Goal: Task Accomplishment & Management: Manage account settings

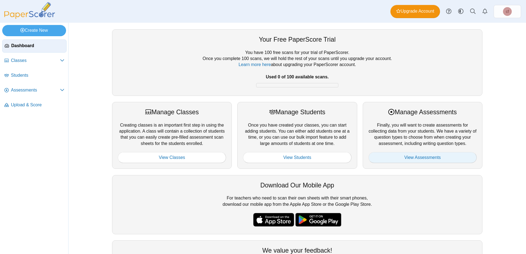
click at [402, 155] on link "View Assessments" at bounding box center [423, 157] width 108 height 11
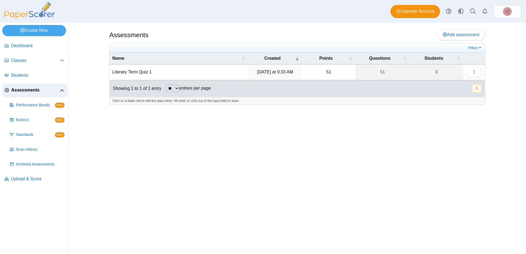
click at [278, 69] on td "Yesterday at 9:33 AM" at bounding box center [275, 72] width 54 height 16
click at [146, 73] on td "Literary Term Quiz 1" at bounding box center [179, 72] width 139 height 16
click at [472, 69] on button "button" at bounding box center [474, 72] width 16 height 11
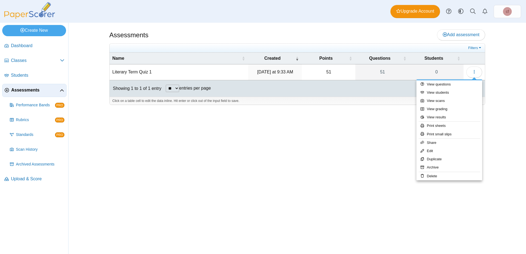
click at [380, 126] on div "Assessments Add assessment 51 0" at bounding box center [297, 138] width 411 height 231
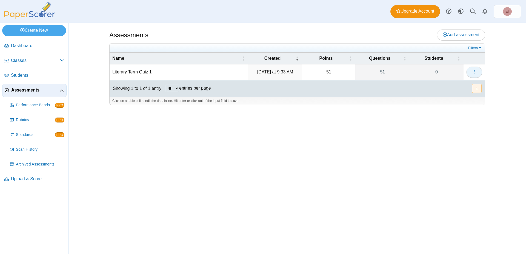
click at [474, 71] on icon "button" at bounding box center [474, 72] width 4 height 4
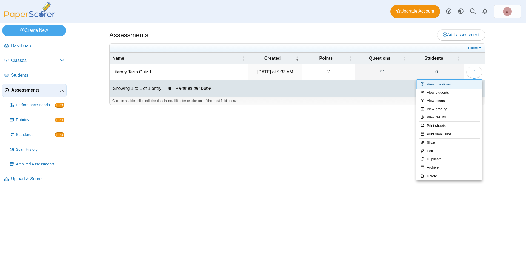
click at [450, 85] on link "View questions" at bounding box center [450, 84] width 66 height 8
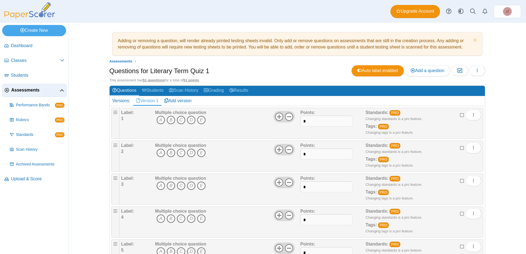
click at [439, 125] on div "Standards: PRO Changing standards is a pro feature. Tags: PRO Changing tags is …" at bounding box center [415, 123] width 98 height 27
click at [478, 70] on button "button" at bounding box center [477, 70] width 16 height 11
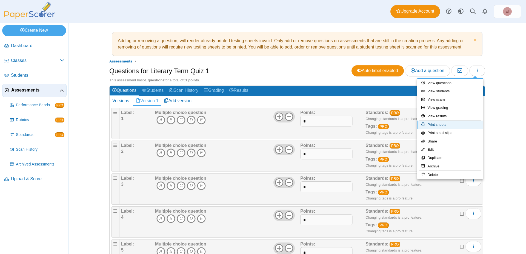
click at [435, 127] on link "Print sheets" at bounding box center [450, 125] width 66 height 8
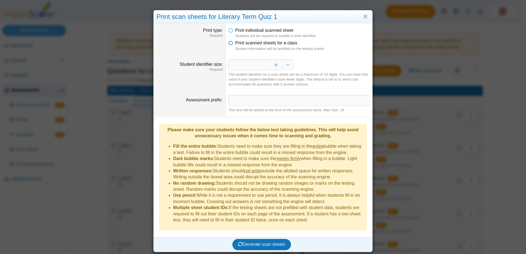
click at [230, 43] on icon at bounding box center [231, 42] width 4 height 4
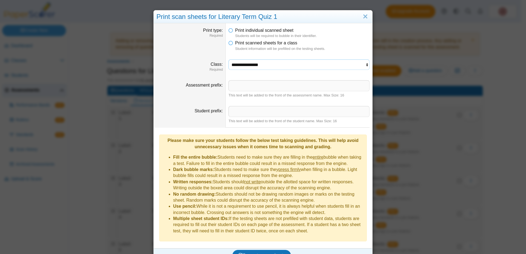
click at [229, 59] on select "**********" at bounding box center [299, 64] width 141 height 10
click option "**********" at bounding box center [0, 0] width 0 height 0
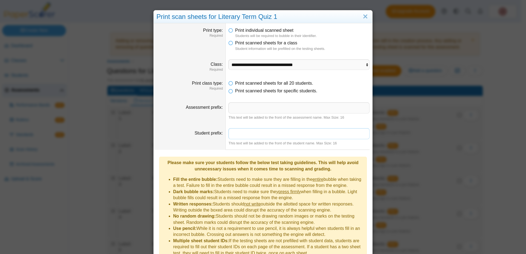
drag, startPoint x: 292, startPoint y: 137, endPoint x: 287, endPoint y: 111, distance: 26.1
click at [287, 128] on input "Student prefix" at bounding box center [299, 133] width 141 height 11
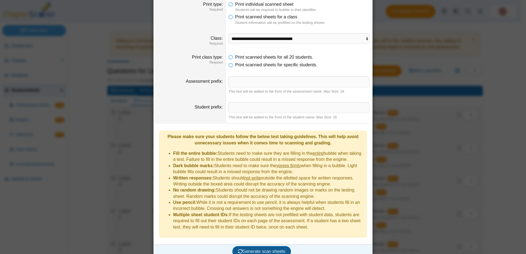
click at [258, 249] on span "Generate scan sheets" at bounding box center [261, 251] width 47 height 5
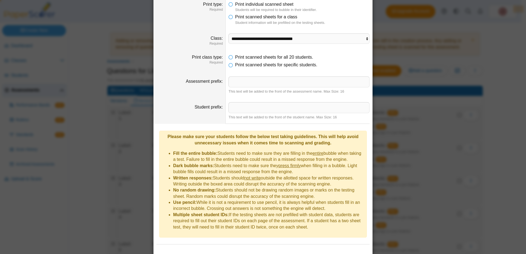
click at [258, 249] on div "Scan sheets generating…" at bounding box center [262, 258] width 213 height 18
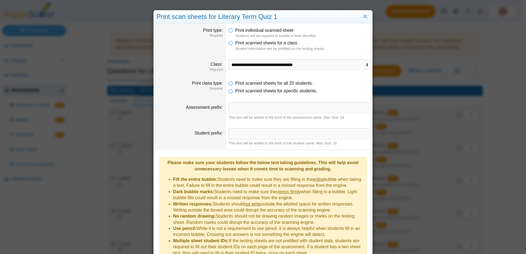
scroll to position [70, 0]
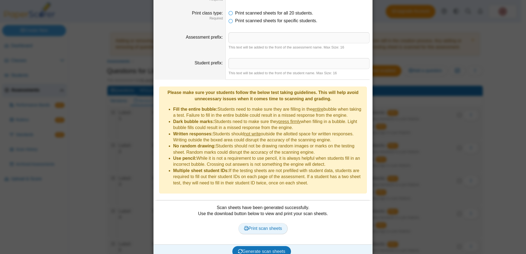
click at [263, 226] on span "Print scan sheets" at bounding box center [263, 228] width 38 height 5
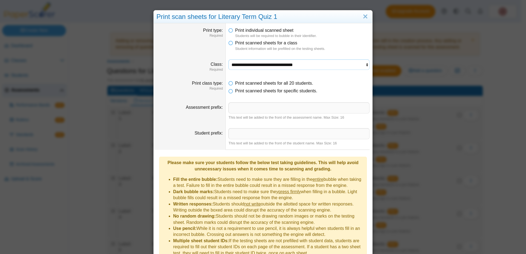
click at [229, 59] on select "**********" at bounding box center [299, 64] width 141 height 10
select select "**********"
click option "**********" at bounding box center [0, 0] width 0 height 0
click at [365, 13] on link "Close" at bounding box center [365, 16] width 8 height 9
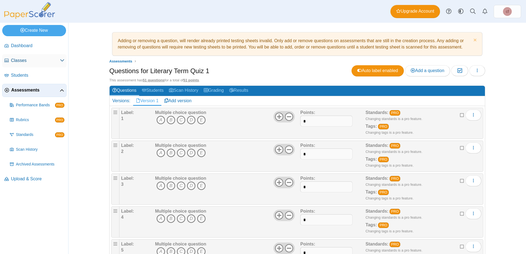
click at [30, 61] on span "Classes" at bounding box center [35, 61] width 49 height 6
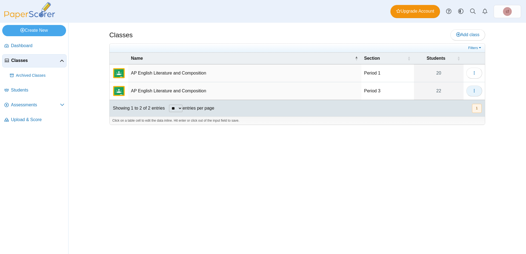
click at [474, 92] on use "button" at bounding box center [474, 91] width 1 height 4
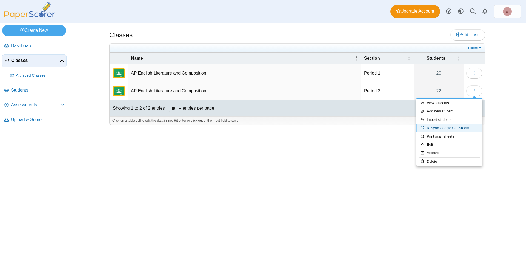
click at [443, 126] on link "Resync Google Classroom" at bounding box center [450, 128] width 66 height 8
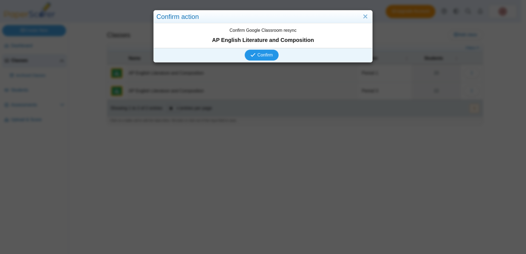
click at [267, 54] on span "Confirm" at bounding box center [265, 55] width 15 height 5
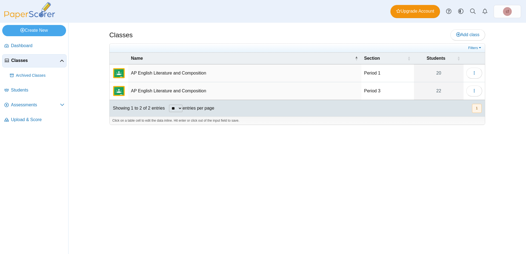
click at [343, 104] on div "Showing 1 to 2 of 2 entries ** ** ** *** entries per page « Prev 1 Next »" at bounding box center [297, 108] width 375 height 16
click at [314, 99] on td "AP English Literature and Composition" at bounding box center [244, 91] width 233 height 18
click at [473, 93] on span "button" at bounding box center [474, 91] width 4 height 5
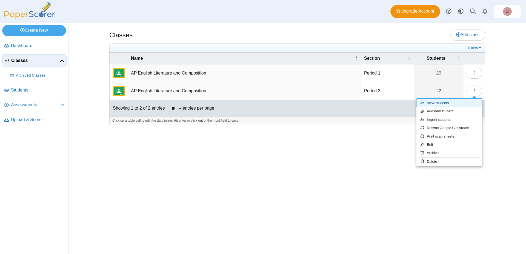
click at [447, 106] on link "View students" at bounding box center [450, 103] width 66 height 8
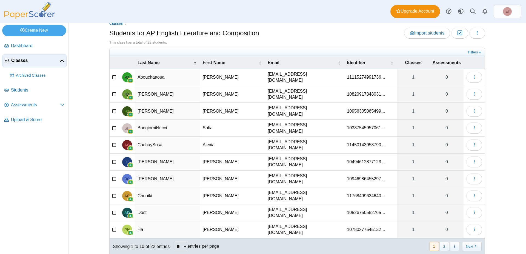
scroll to position [11, 0]
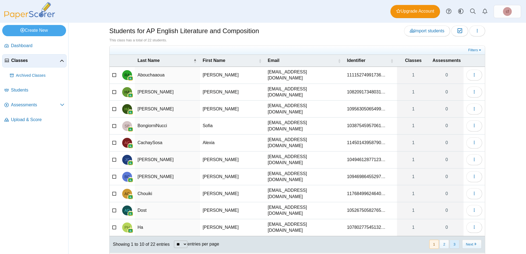
click at [452, 240] on button "3" at bounding box center [455, 244] width 10 height 9
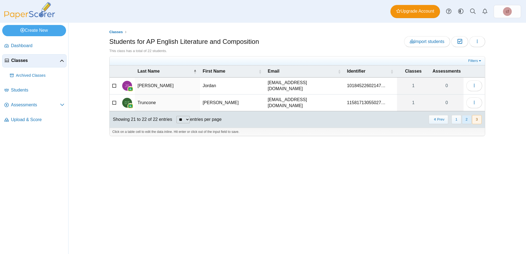
click at [467, 119] on button "2" at bounding box center [467, 119] width 10 height 9
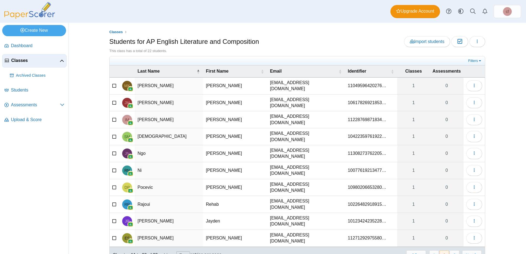
scroll to position [11, 0]
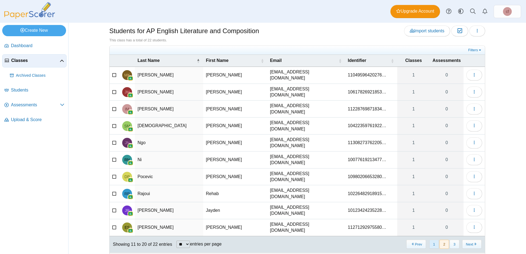
click at [433, 240] on button "1" at bounding box center [434, 244] width 10 height 9
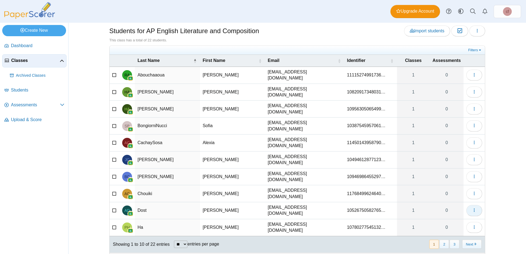
click at [474, 208] on icon "button" at bounding box center [474, 210] width 4 height 4
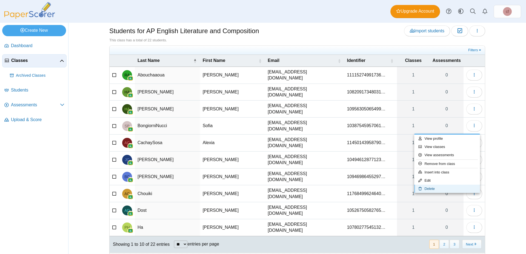
click at [428, 188] on link "Delete" at bounding box center [447, 189] width 66 height 8
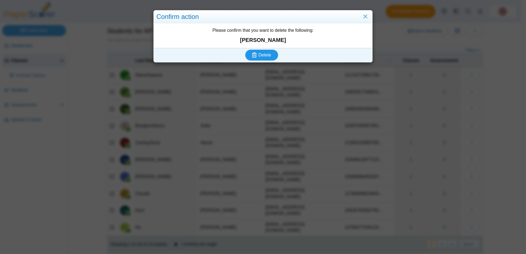
click at [264, 54] on span "Delete" at bounding box center [264, 55] width 13 height 5
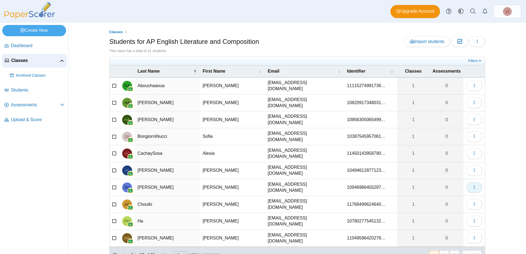
click at [474, 185] on icon "button" at bounding box center [474, 187] width 4 height 4
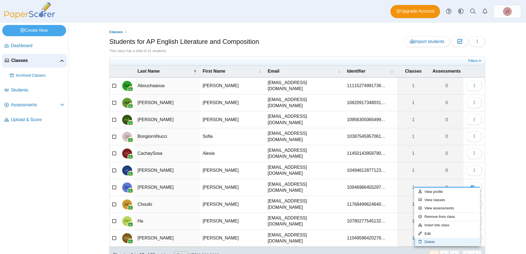
click at [429, 241] on link "Delete" at bounding box center [447, 242] width 66 height 8
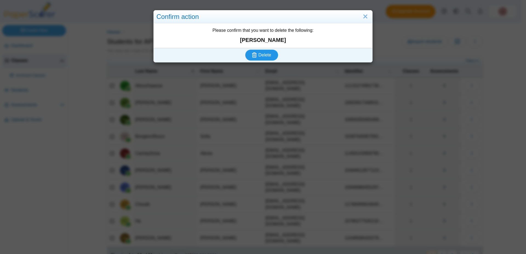
click at [263, 53] on span "Delete" at bounding box center [264, 55] width 13 height 5
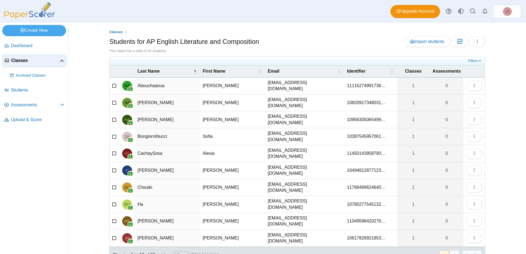
click at [497, 46] on div "Classes Students for AP English Literature and Composition Import students Mode…" at bounding box center [297, 138] width 411 height 231
click at [473, 250] on button "Next" at bounding box center [471, 254] width 19 height 9
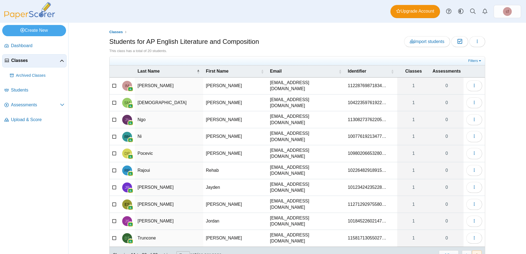
click at [203, 89] on td "Isaac" at bounding box center [235, 86] width 64 height 17
click at [25, 45] on span "Dashboard" at bounding box center [37, 46] width 53 height 6
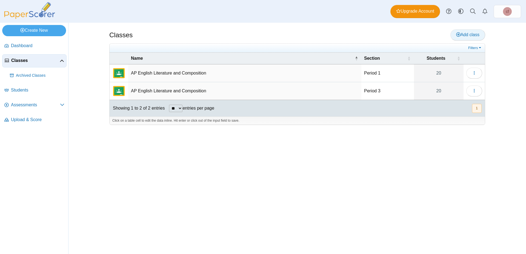
click at [463, 34] on span "Add class" at bounding box center [467, 34] width 23 height 5
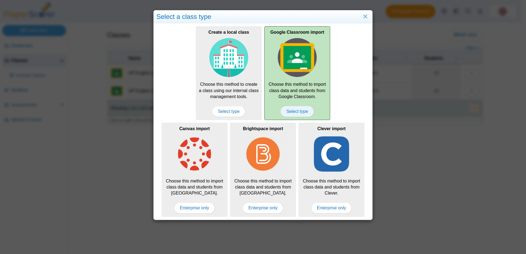
click at [295, 111] on span "Select type" at bounding box center [297, 111] width 33 height 11
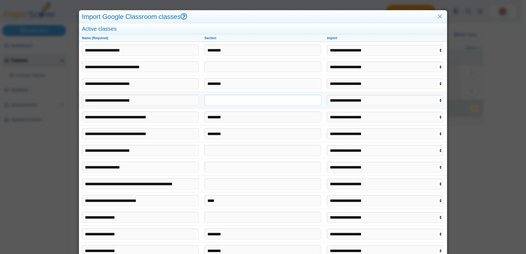
click at [244, 97] on input "text" at bounding box center [262, 100] width 117 height 11
type input "*******"
click at [327, 95] on select "**********" at bounding box center [385, 100] width 116 height 10
select select "**********"
click option "**********" at bounding box center [0, 0] width 0 height 0
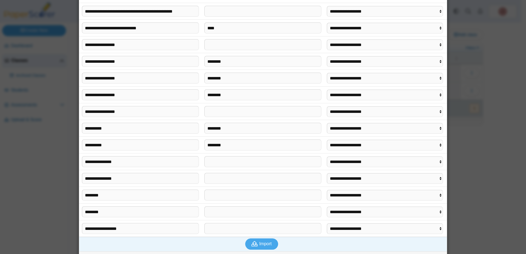
scroll to position [181, 0]
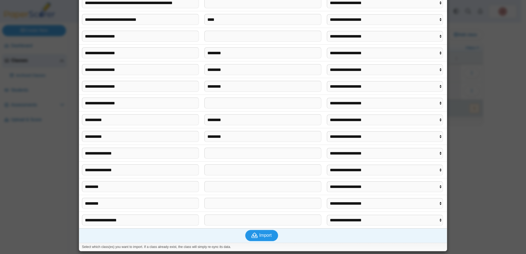
click at [266, 239] on button "Import" at bounding box center [261, 235] width 33 height 11
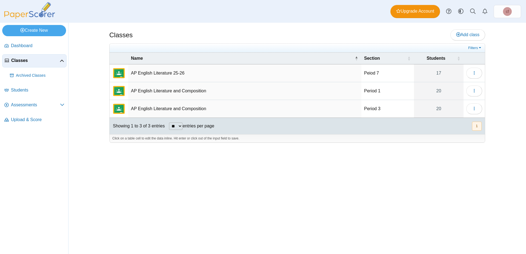
click at [184, 69] on td "AP English Literature 25-26" at bounding box center [244, 73] width 233 height 18
type input "**********"
drag, startPoint x: 204, startPoint y: 90, endPoint x: 209, endPoint y: 91, distance: 4.5
click at [209, 91] on td "AP English Literature and Composition" at bounding box center [244, 91] width 233 height 18
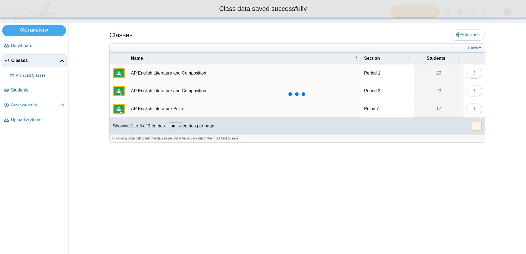
click at [202, 90] on td "AP English Literature and Composition" at bounding box center [244, 91] width 233 height 18
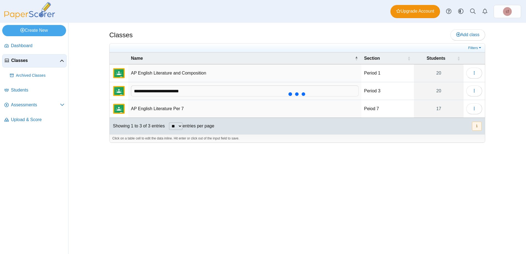
type input "**********"
click at [193, 68] on td "AP English Literature and Composition" at bounding box center [244, 73] width 233 height 18
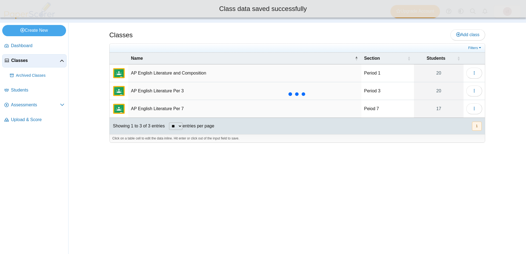
click at [199, 73] on td "AP English Literature and Composition" at bounding box center [244, 73] width 233 height 18
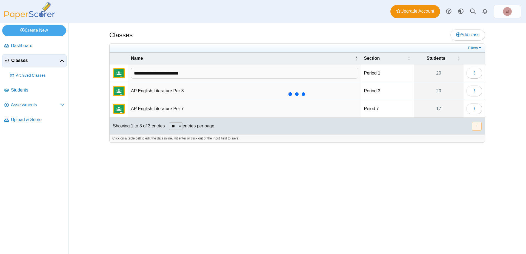
type input "**********"
click at [290, 177] on div "Classes Add class Filters 20" at bounding box center [297, 138] width 411 height 231
click at [29, 43] on span "Dashboard" at bounding box center [37, 46] width 53 height 6
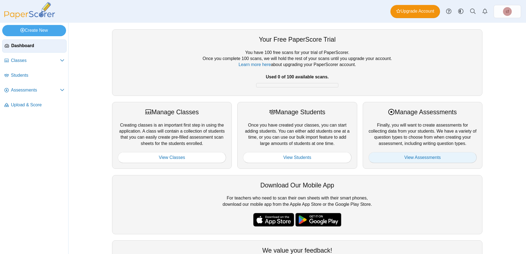
click at [417, 154] on link "View Assessments" at bounding box center [423, 157] width 108 height 11
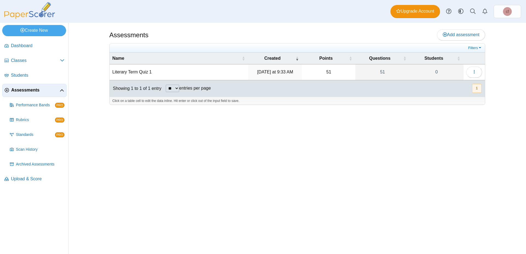
click at [414, 125] on div "Assessments Add assessment 51 0" at bounding box center [297, 138] width 411 height 231
drag, startPoint x: 414, startPoint y: 125, endPoint x: 208, endPoint y: 79, distance: 210.8
click at [208, 79] on div "Assessments Add assessment 51 0" at bounding box center [297, 138] width 411 height 231
click at [141, 71] on td "Literary Term Quiz 1" at bounding box center [179, 72] width 139 height 16
click at [473, 70] on icon "button" at bounding box center [474, 72] width 4 height 5
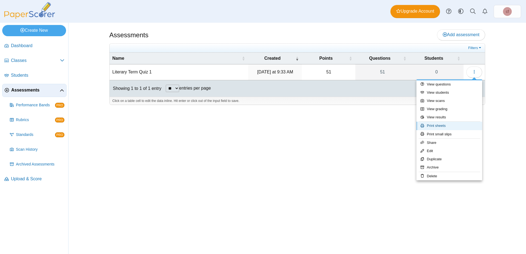
click at [434, 126] on link "Print sheets" at bounding box center [450, 126] width 66 height 8
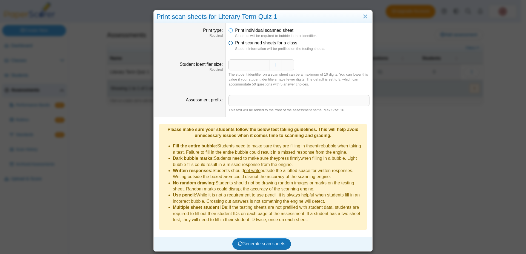
click at [229, 43] on icon at bounding box center [231, 42] width 4 height 4
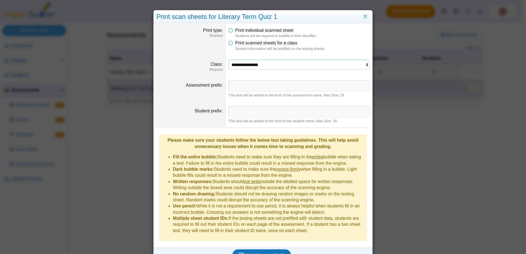
click at [229, 59] on select "**********" at bounding box center [299, 64] width 141 height 10
select select "**********"
click option "**********" at bounding box center [0, 0] width 0 height 0
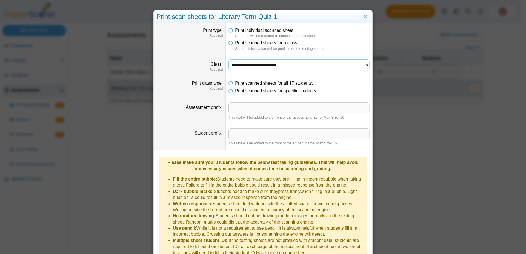
scroll to position [25, 0]
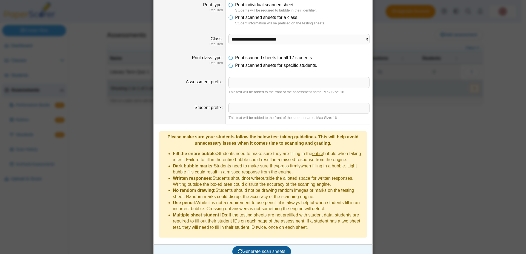
click at [265, 249] on span "Generate scan sheets" at bounding box center [261, 251] width 47 height 5
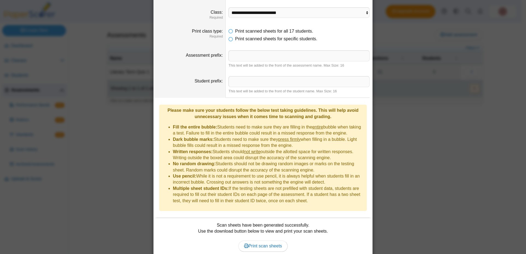
scroll to position [70, 0]
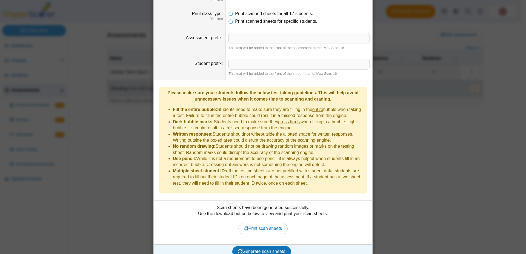
click at [432, 76] on div "**********" at bounding box center [263, 127] width 526 height 254
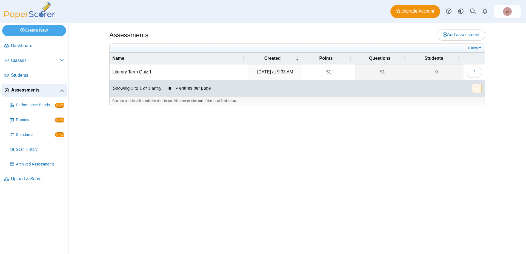
click at [349, 111] on div "Assessments Add assessment 51 0" at bounding box center [297, 138] width 411 height 231
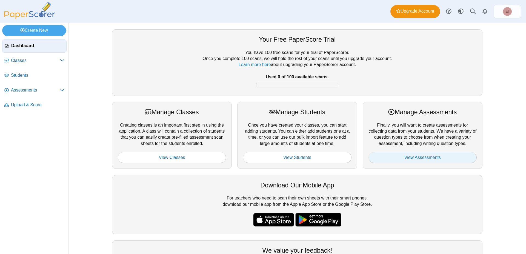
click at [431, 154] on link "View Assessments" at bounding box center [423, 157] width 108 height 11
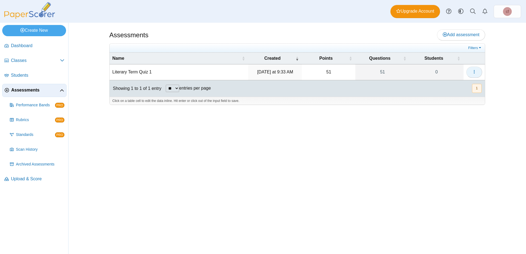
click at [475, 70] on icon "button" at bounding box center [474, 72] width 4 height 4
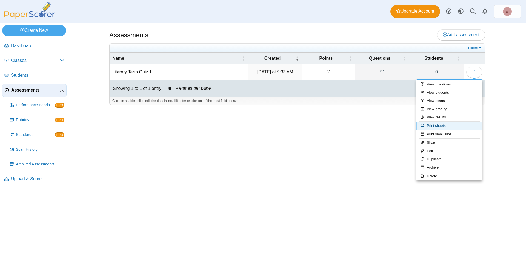
click at [434, 125] on link "Print sheets" at bounding box center [450, 126] width 66 height 8
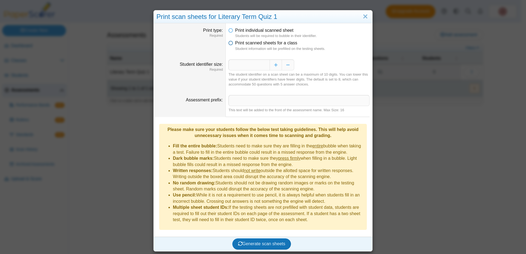
click at [229, 43] on icon at bounding box center [231, 42] width 4 height 4
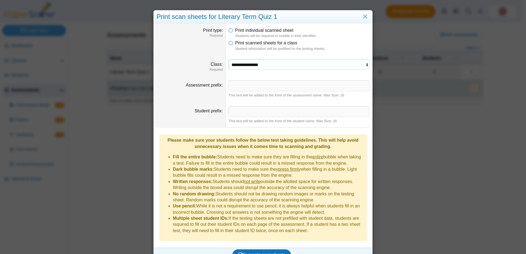
click at [229, 59] on select "**********" at bounding box center [299, 64] width 141 height 10
select select "**********"
click option "**********" at bounding box center [0, 0] width 0 height 0
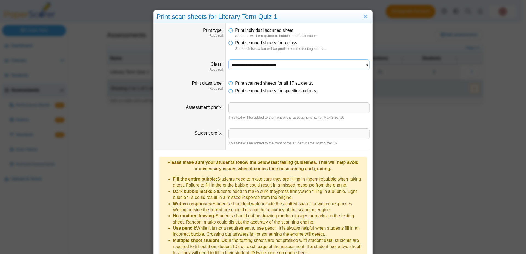
scroll to position [25, 0]
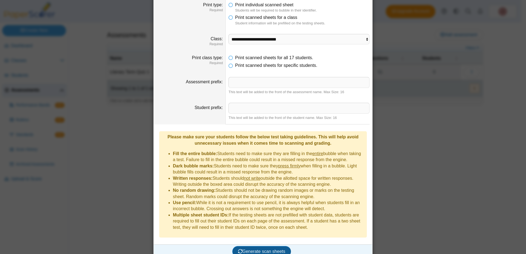
click at [246, 249] on span "Generate scan sheets" at bounding box center [261, 251] width 47 height 5
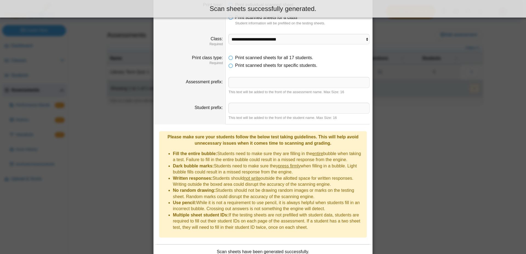
scroll to position [70, 0]
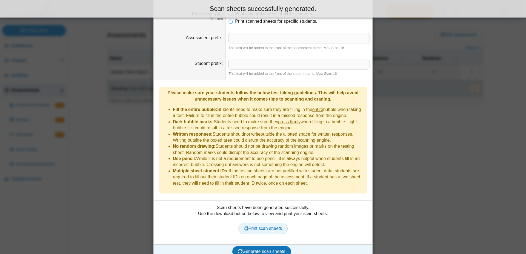
click at [264, 226] on span "Print scan sheets" at bounding box center [263, 228] width 38 height 5
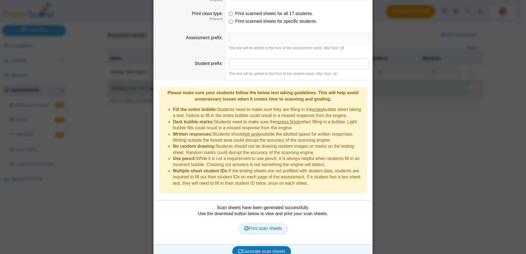
scroll to position [0, 0]
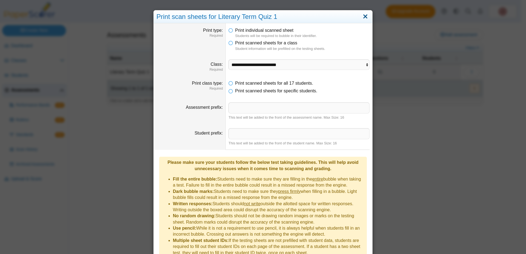
click at [361, 17] on link "Close" at bounding box center [365, 16] width 8 height 9
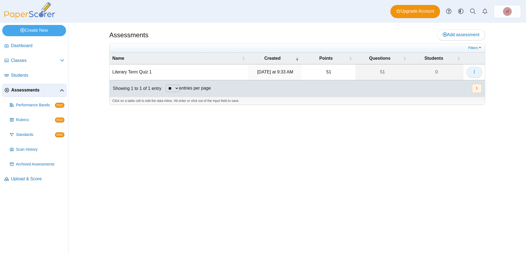
click at [472, 69] on button "button" at bounding box center [474, 72] width 16 height 11
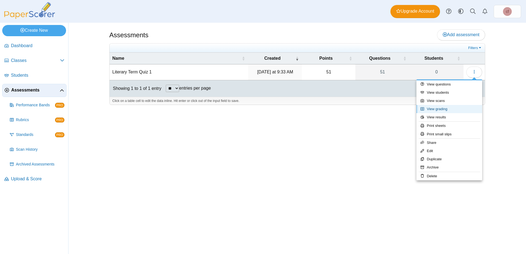
click at [442, 112] on link "View grading" at bounding box center [450, 109] width 66 height 8
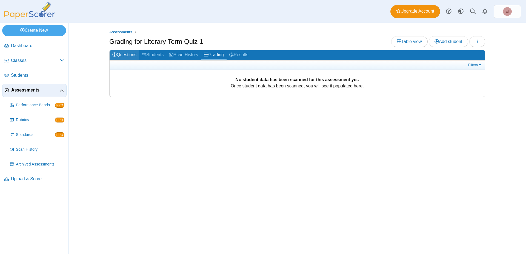
click at [127, 55] on link "Questions" at bounding box center [125, 55] width 30 height 10
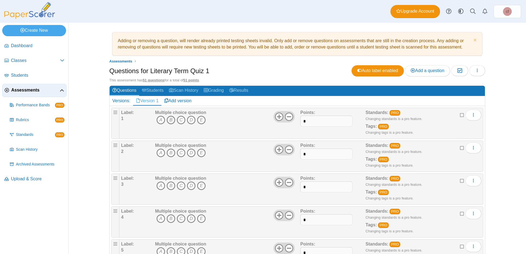
click at [167, 120] on icon "B" at bounding box center [171, 120] width 9 height 9
click at [178, 122] on icon "C" at bounding box center [181, 120] width 9 height 9
click at [168, 120] on icon "B" at bounding box center [171, 120] width 9 height 9
click at [158, 121] on icon "A" at bounding box center [160, 120] width 9 height 9
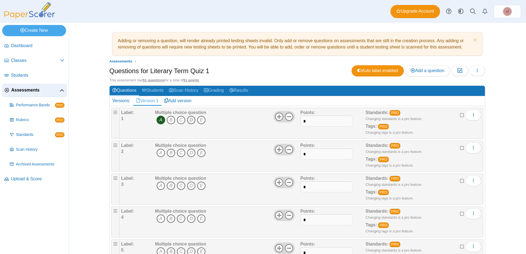
click at [189, 120] on icon "D" at bounding box center [191, 120] width 9 height 9
drag, startPoint x: 157, startPoint y: 154, endPoint x: 156, endPoint y: 157, distance: 3.1
click at [156, 157] on span "A B C D E" at bounding box center [180, 154] width 51 height 10
click at [157, 154] on icon "A" at bounding box center [160, 153] width 9 height 9
click at [179, 184] on icon "C" at bounding box center [181, 185] width 9 height 9
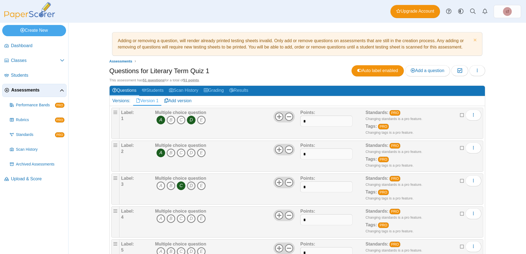
click at [189, 183] on icon "D" at bounding box center [191, 185] width 9 height 9
click at [200, 186] on icon "E" at bounding box center [201, 185] width 9 height 9
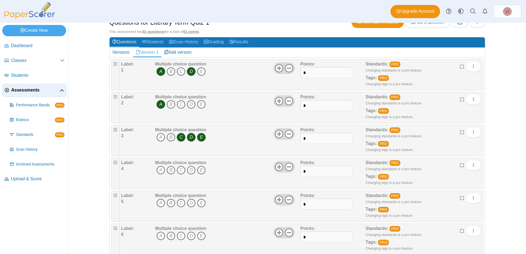
scroll to position [49, 0]
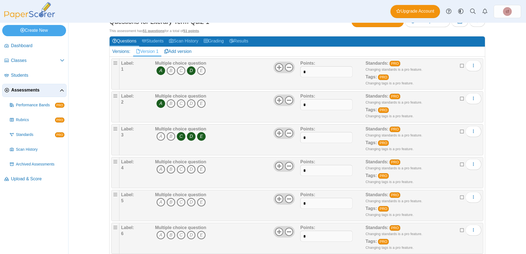
click at [158, 169] on icon "A" at bounding box center [160, 169] width 9 height 9
click at [168, 170] on icon "B" at bounding box center [171, 169] width 9 height 9
click at [200, 169] on icon "E" at bounding box center [201, 169] width 9 height 9
click at [179, 202] on icon "C" at bounding box center [181, 202] width 9 height 9
click at [189, 236] on icon "D" at bounding box center [191, 235] width 9 height 9
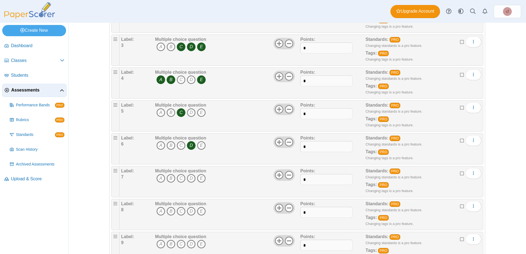
scroll to position [150, 0]
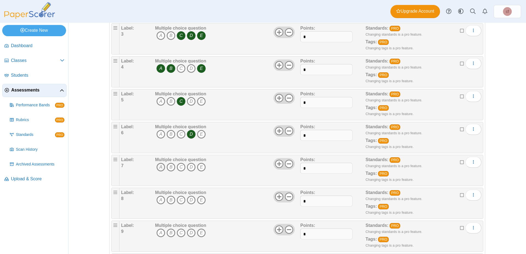
click at [159, 166] on icon "A" at bounding box center [160, 167] width 9 height 9
click at [190, 167] on icon "D" at bounding box center [191, 167] width 9 height 9
click at [202, 167] on icon "E" at bounding box center [201, 167] width 9 height 9
click at [159, 200] on icon "A" at bounding box center [160, 200] width 9 height 9
click at [169, 201] on icon "B" at bounding box center [171, 200] width 9 height 9
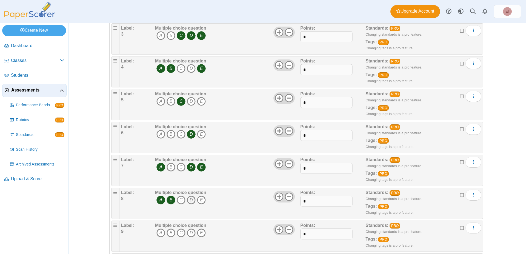
click at [190, 199] on icon "D" at bounding box center [191, 200] width 9 height 9
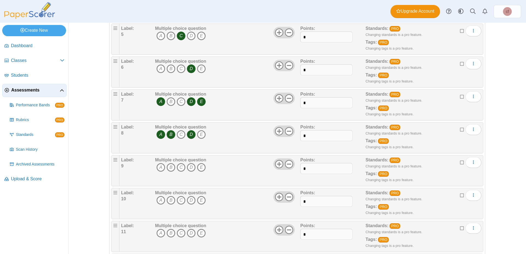
scroll to position [216, 0]
click at [168, 167] on icon "B" at bounding box center [171, 167] width 9 height 9
click at [179, 167] on icon "C" at bounding box center [181, 167] width 9 height 9
click at [160, 199] on icon "A" at bounding box center [160, 200] width 9 height 9
click at [181, 198] on icon "C" at bounding box center [181, 200] width 9 height 9
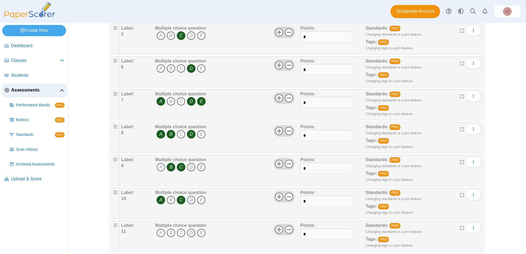
click at [188, 198] on icon "D" at bounding box center [191, 200] width 9 height 9
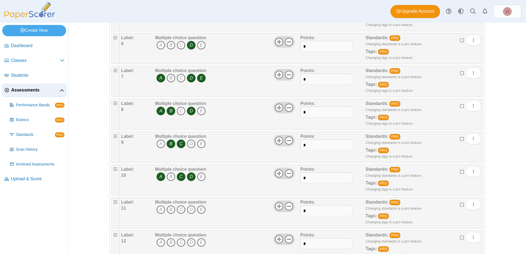
scroll to position [240, 0]
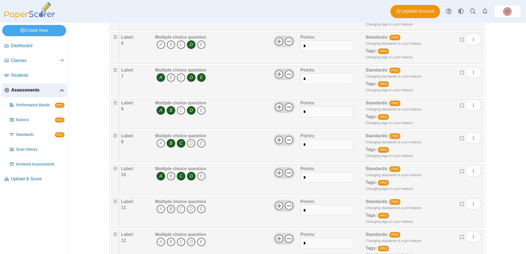
click at [168, 209] on icon "B" at bounding box center [171, 209] width 9 height 9
click at [189, 211] on icon "D" at bounding box center [191, 209] width 9 height 9
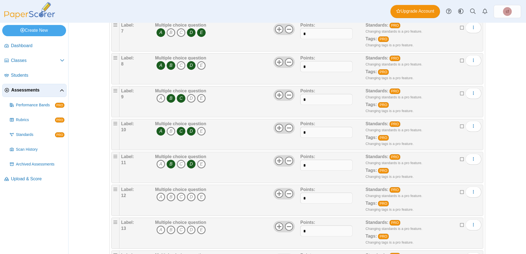
scroll to position [285, 0]
click at [158, 199] on icon "A" at bounding box center [160, 196] width 9 height 9
click at [180, 197] on icon "C" at bounding box center [181, 196] width 9 height 9
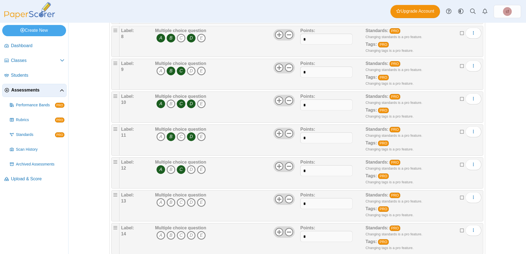
scroll to position [312, 0]
click at [179, 202] on icon "C" at bounding box center [181, 202] width 9 height 9
click at [189, 202] on icon "D" at bounding box center [191, 202] width 9 height 9
click at [199, 202] on icon "E" at bounding box center [201, 202] width 9 height 9
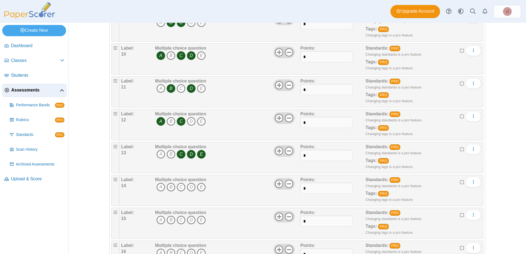
scroll to position [361, 0]
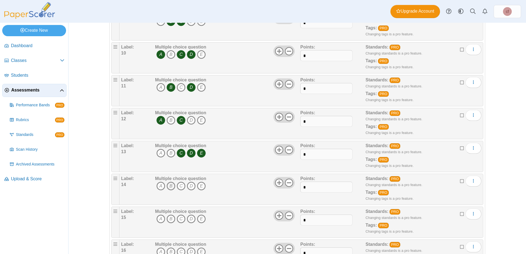
click at [169, 186] on icon "B" at bounding box center [171, 186] width 9 height 9
click at [179, 187] on icon "C" at bounding box center [181, 186] width 9 height 9
click at [189, 188] on icon "D" at bounding box center [191, 186] width 9 height 9
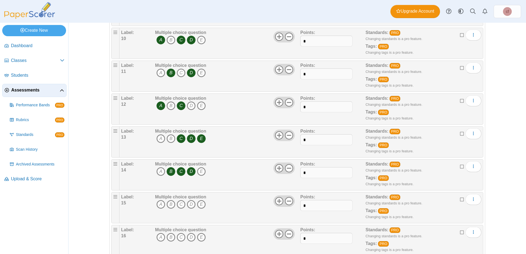
scroll to position [376, 0]
click at [162, 204] on icon "A" at bounding box center [160, 204] width 9 height 9
click at [200, 203] on icon "E" at bounding box center [201, 204] width 9 height 9
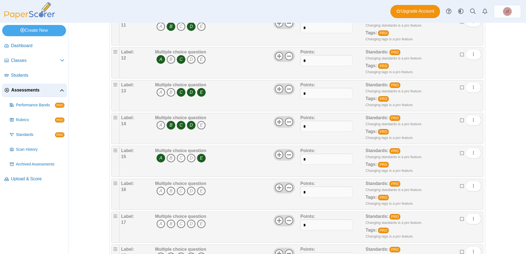
scroll to position [429, 0]
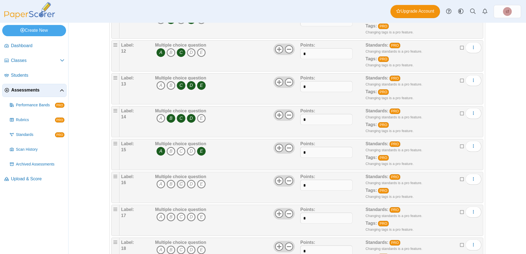
click at [180, 186] on icon "C" at bounding box center [181, 184] width 9 height 9
click at [190, 184] on icon "D" at bounding box center [191, 184] width 9 height 9
click at [158, 216] on icon "A" at bounding box center [160, 217] width 9 height 9
click at [190, 217] on icon "D" at bounding box center [191, 217] width 9 height 9
click at [199, 217] on icon "E" at bounding box center [201, 217] width 9 height 9
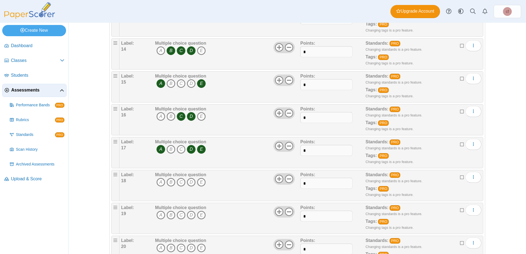
scroll to position [500, 0]
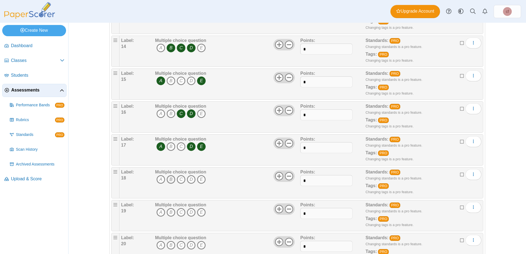
click at [169, 177] on icon "B" at bounding box center [171, 179] width 9 height 9
click at [169, 211] on icon "B" at bounding box center [171, 212] width 9 height 9
click at [177, 212] on icon "C" at bounding box center [181, 212] width 9 height 9
click at [190, 213] on icon "D" at bounding box center [191, 212] width 9 height 9
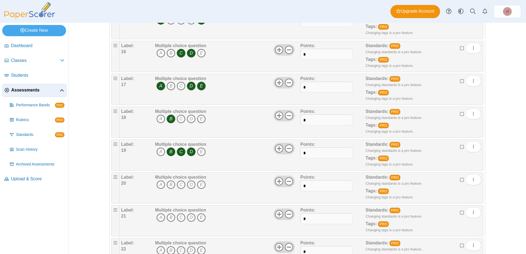
scroll to position [560, 0]
click at [157, 184] on icon "A" at bounding box center [160, 184] width 9 height 9
click at [179, 185] on icon "C" at bounding box center [181, 184] width 9 height 9
click at [190, 185] on icon "D" at bounding box center [191, 184] width 9 height 9
click at [158, 218] on icon "A" at bounding box center [160, 217] width 9 height 9
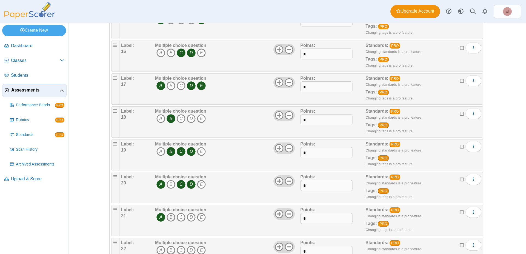
click at [169, 218] on icon "B" at bounding box center [171, 217] width 9 height 9
click at [188, 219] on icon "D" at bounding box center [191, 217] width 9 height 9
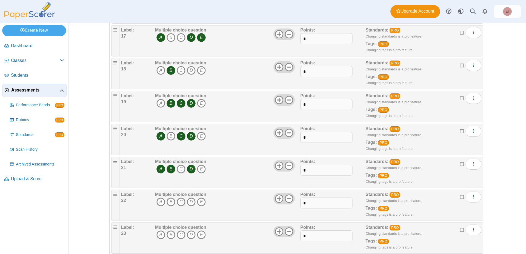
scroll to position [609, 0]
click at [190, 202] on icon "D" at bounding box center [191, 201] width 9 height 9
click at [202, 205] on icon "E" at bounding box center [201, 201] width 9 height 9
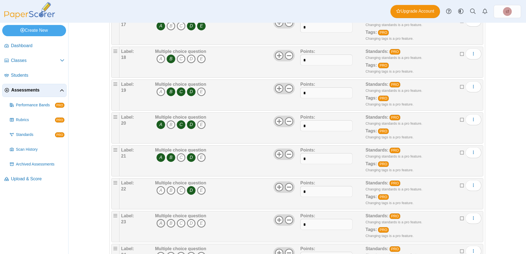
click at [157, 223] on icon "A" at bounding box center [160, 223] width 9 height 9
click at [188, 222] on icon "D" at bounding box center [191, 223] width 9 height 9
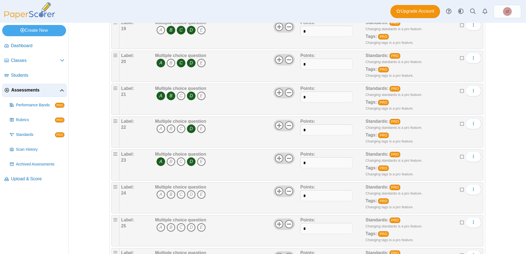
scroll to position [683, 0]
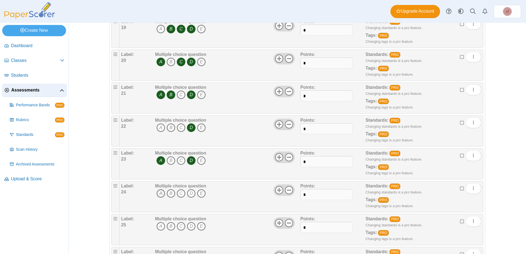
click at [156, 194] on icon "A" at bounding box center [160, 193] width 9 height 9
click at [180, 196] on icon "C" at bounding box center [181, 193] width 9 height 9
click at [201, 195] on icon "E" at bounding box center [201, 193] width 9 height 9
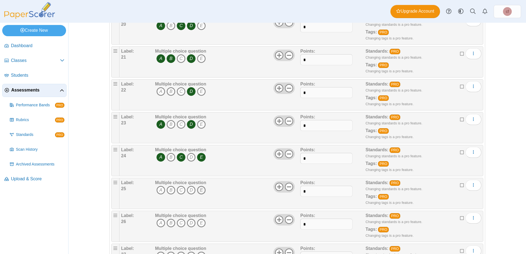
click at [200, 189] on icon "E" at bounding box center [201, 190] width 9 height 9
click at [167, 223] on icon "B" at bounding box center [171, 223] width 9 height 9
click at [189, 224] on icon "D" at bounding box center [191, 223] width 9 height 9
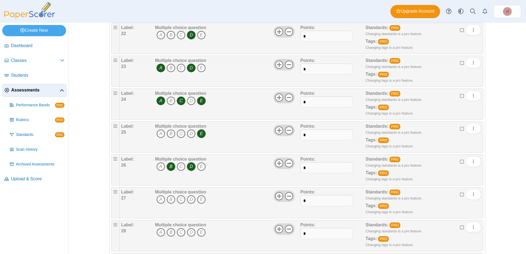
scroll to position [793, 0]
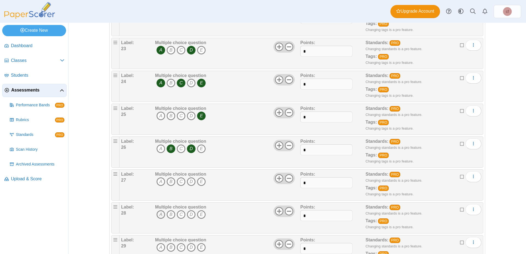
click at [159, 216] on icon "A" at bounding box center [160, 214] width 9 height 9
click at [179, 215] on icon "C" at bounding box center [181, 214] width 9 height 9
click at [200, 216] on icon "E" at bounding box center [201, 214] width 9 height 9
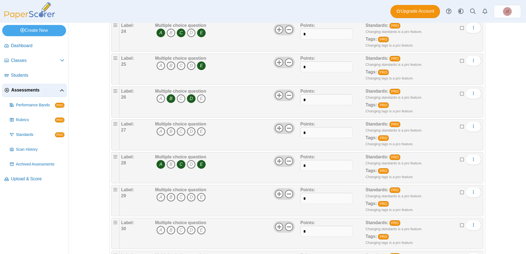
scroll to position [848, 0]
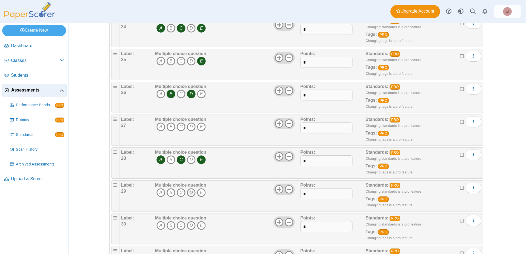
click at [188, 194] on icon "D" at bounding box center [191, 192] width 9 height 9
click at [199, 193] on icon "E" at bounding box center [201, 192] width 9 height 9
click at [169, 224] on icon "B" at bounding box center [171, 225] width 9 height 9
click at [173, 224] on span "A B C D E" at bounding box center [180, 226] width 51 height 10
click at [179, 224] on icon "C" at bounding box center [181, 225] width 9 height 9
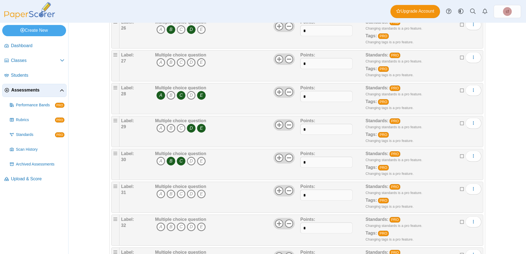
scroll to position [913, 0]
click at [159, 63] on icon "A" at bounding box center [160, 62] width 9 height 9
click at [178, 62] on icon "C" at bounding box center [181, 62] width 9 height 9
click at [201, 61] on icon "E" at bounding box center [201, 62] width 9 height 9
click at [181, 96] on icon "C" at bounding box center [181, 95] width 9 height 9
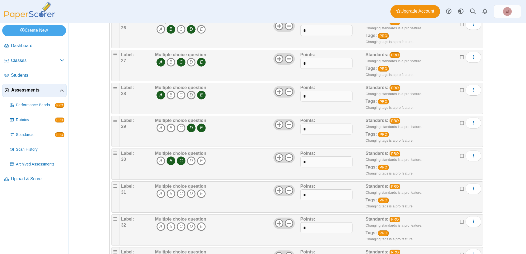
click at [191, 96] on icon "D" at bounding box center [191, 95] width 9 height 9
click at [159, 93] on icon "A" at bounding box center [160, 95] width 9 height 9
click at [168, 128] on icon "B" at bounding box center [171, 128] width 9 height 9
click at [178, 127] on icon "C" at bounding box center [181, 128] width 9 height 9
click at [188, 127] on icon "D" at bounding box center [191, 128] width 9 height 9
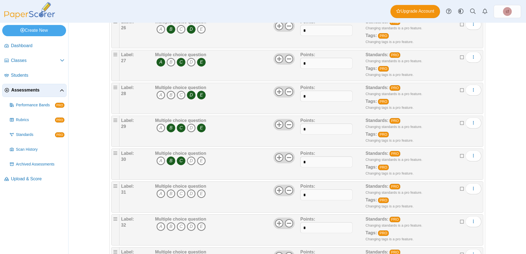
click at [201, 127] on icon "E" at bounding box center [201, 128] width 9 height 9
drag, startPoint x: 171, startPoint y: 160, endPoint x: 174, endPoint y: 160, distance: 3.0
click at [174, 160] on span "A B C D E" at bounding box center [180, 161] width 51 height 10
click at [181, 161] on icon "C" at bounding box center [181, 160] width 9 height 9
click at [169, 161] on icon "B" at bounding box center [171, 160] width 9 height 9
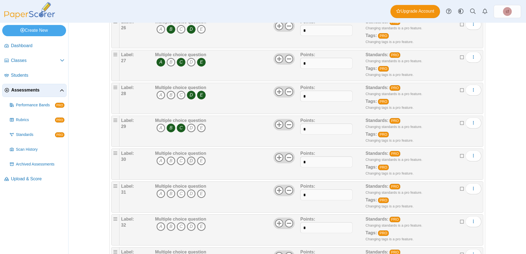
click at [190, 161] on icon "D" at bounding box center [191, 160] width 9 height 9
click at [199, 190] on icon "E" at bounding box center [201, 193] width 9 height 9
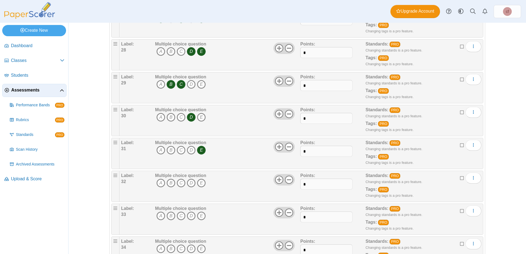
scroll to position [957, 0]
click at [179, 181] on icon "C" at bounding box center [181, 182] width 9 height 9
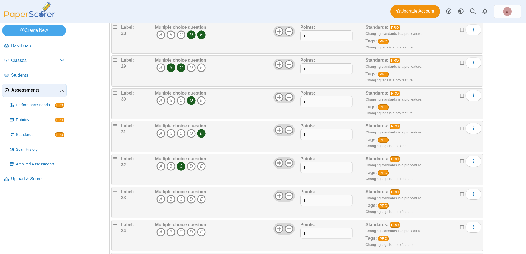
scroll to position [973, 0]
click at [159, 197] on icon "A" at bounding box center [160, 199] width 9 height 9
click at [167, 198] on icon "B" at bounding box center [171, 199] width 9 height 9
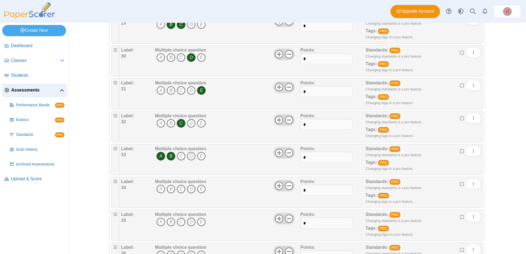
scroll to position [1016, 0]
click at [157, 189] on icon "A" at bounding box center [160, 188] width 9 height 9
click at [168, 189] on icon "B" at bounding box center [171, 188] width 9 height 9
click at [180, 190] on icon "C" at bounding box center [181, 188] width 9 height 9
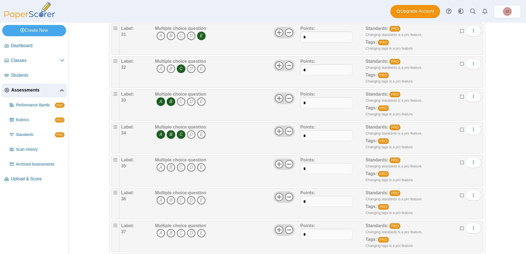
scroll to position [1071, 0]
click at [179, 166] on icon "C" at bounding box center [181, 167] width 9 height 9
click at [199, 165] on icon "E" at bounding box center [201, 167] width 9 height 9
click at [158, 200] on icon "A" at bounding box center [160, 200] width 9 height 9
click at [201, 199] on icon "E" at bounding box center [201, 200] width 9 height 9
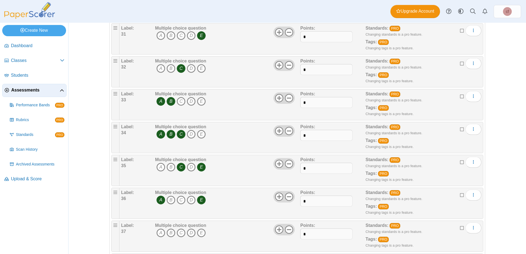
scroll to position [1127, 0]
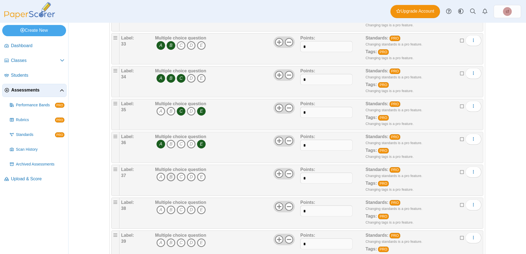
click at [169, 177] on icon "B" at bounding box center [171, 177] width 9 height 9
click at [190, 177] on icon "D" at bounding box center [191, 177] width 9 height 9
click at [199, 177] on icon "E" at bounding box center [201, 177] width 9 height 9
click at [169, 211] on icon "B" at bounding box center [171, 210] width 9 height 9
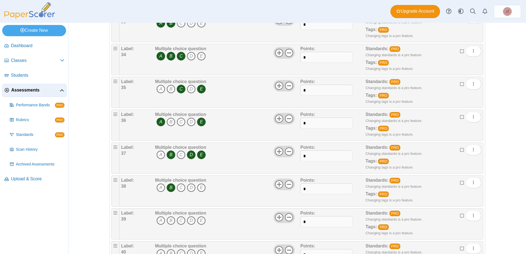
scroll to position [1158, 0]
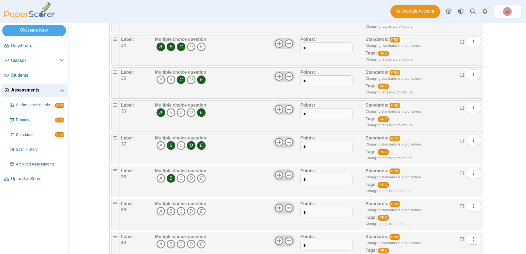
click at [168, 212] on icon "B" at bounding box center [171, 211] width 9 height 9
click at [201, 210] on icon "E" at bounding box center [201, 211] width 9 height 9
click at [158, 243] on icon "A" at bounding box center [160, 244] width 9 height 9
click at [180, 243] on icon "C" at bounding box center [181, 244] width 9 height 9
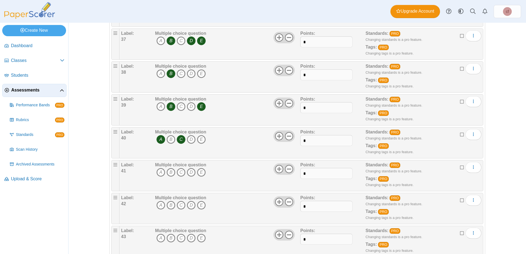
scroll to position [1263, 0]
click at [168, 172] on icon "B" at bounding box center [171, 171] width 9 height 9
click at [200, 171] on icon "E" at bounding box center [201, 171] width 9 height 9
click at [168, 205] on icon "B" at bounding box center [171, 204] width 9 height 9
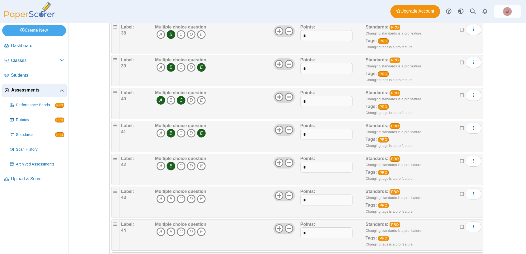
scroll to position [1311, 0]
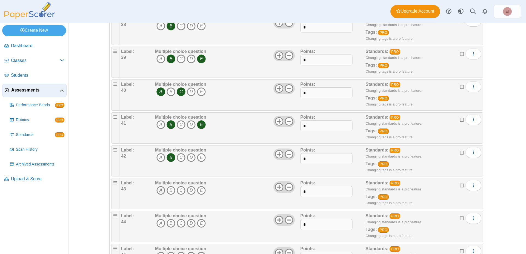
click at [158, 190] on icon "A" at bounding box center [160, 190] width 9 height 9
click at [168, 191] on icon "B" at bounding box center [171, 190] width 9 height 9
click at [199, 189] on icon "E" at bounding box center [201, 190] width 9 height 9
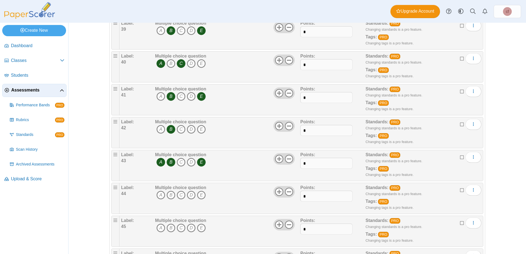
scroll to position [1339, 0]
click at [158, 195] on icon "A" at bounding box center [160, 194] width 9 height 9
click at [168, 194] on icon "B" at bounding box center [171, 194] width 9 height 9
click at [180, 227] on icon "C" at bounding box center [181, 227] width 9 height 9
click at [192, 227] on icon "D" at bounding box center [191, 227] width 9 height 9
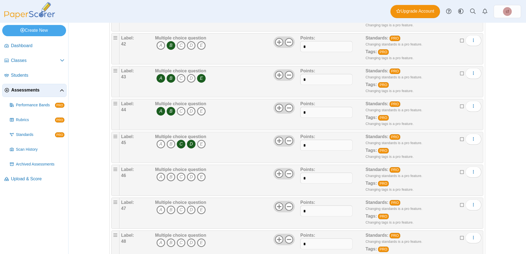
scroll to position [1424, 0]
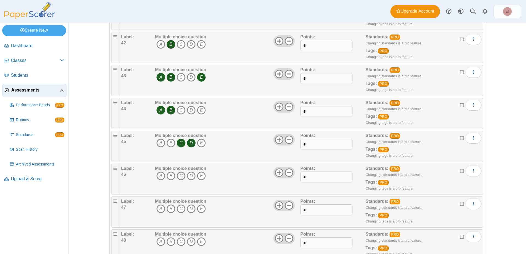
click at [179, 176] on icon "C" at bounding box center [181, 176] width 9 height 9
click at [201, 175] on icon "E" at bounding box center [201, 176] width 9 height 9
click at [158, 208] on icon "A" at bounding box center [160, 208] width 9 height 9
click at [169, 210] on icon "B" at bounding box center [171, 208] width 9 height 9
click at [180, 208] on icon "C" at bounding box center [181, 208] width 9 height 9
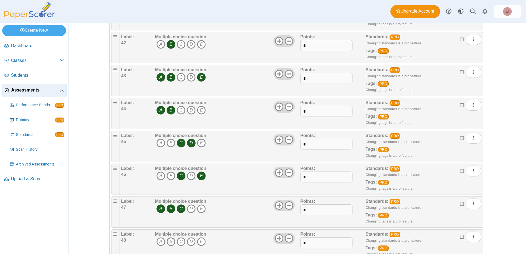
click at [168, 239] on icon "B" at bounding box center [171, 241] width 9 height 9
click at [191, 239] on icon "D" at bounding box center [191, 241] width 9 height 9
click at [198, 241] on icon "E" at bounding box center [201, 241] width 9 height 9
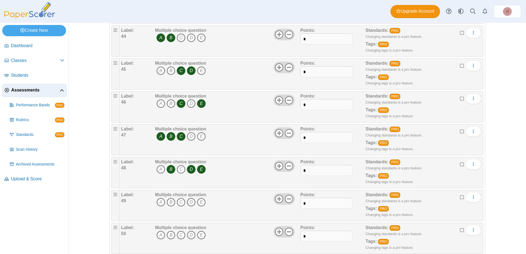
scroll to position [1497, 0]
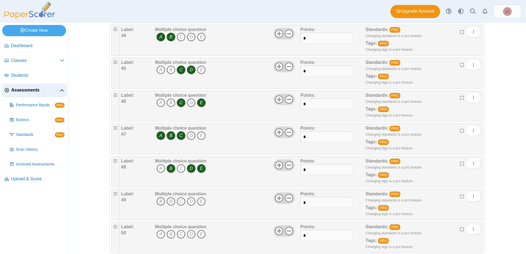
click at [160, 202] on icon "A" at bounding box center [160, 201] width 9 height 9
click at [178, 234] on icon "C" at bounding box center [181, 234] width 9 height 9
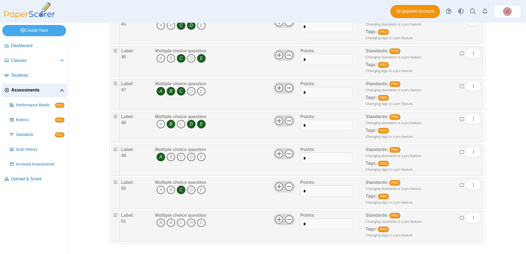
click at [160, 223] on icon "A" at bounding box center [160, 222] width 9 height 9
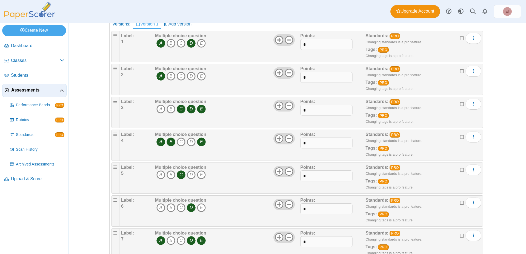
scroll to position [0, 0]
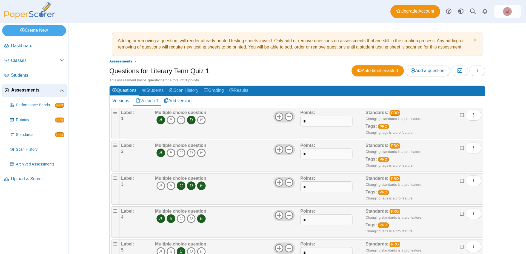
click at [498, 70] on div "Adding or removing a question, will render already printed testing sheets inval…" at bounding box center [297, 138] width 411 height 231
click at [190, 89] on link "Scan History" at bounding box center [183, 91] width 35 height 10
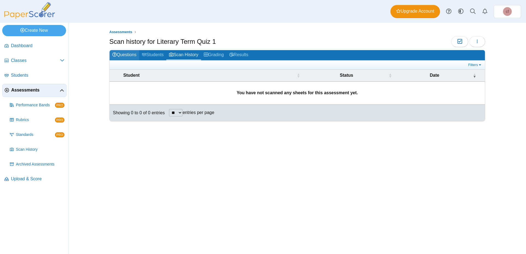
click at [128, 55] on link "Questions" at bounding box center [125, 55] width 30 height 10
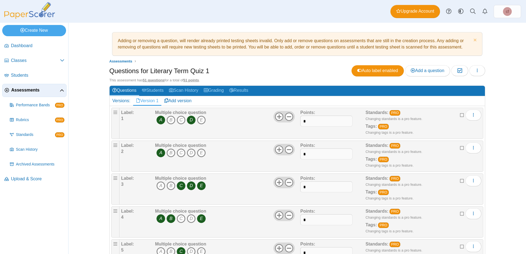
click at [81, 86] on div "Adding or removing a question, will render already printed testing sheets inval…" at bounding box center [298, 138] width 458 height 231
click at [24, 59] on span "Classes" at bounding box center [35, 61] width 49 height 6
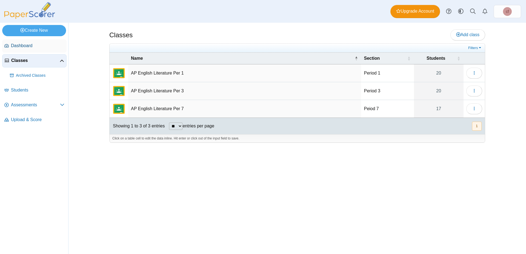
click at [32, 45] on span "Dashboard" at bounding box center [37, 46] width 53 height 6
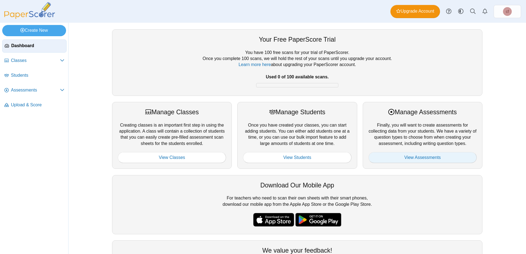
click at [417, 154] on link "View Assessments" at bounding box center [423, 157] width 108 height 11
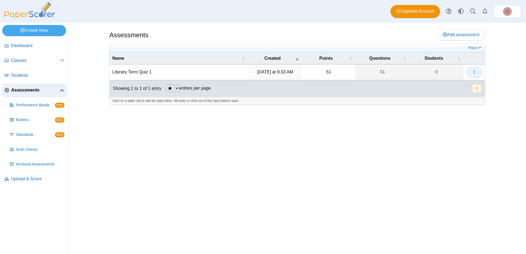
click at [476, 70] on icon "button" at bounding box center [474, 72] width 4 height 5
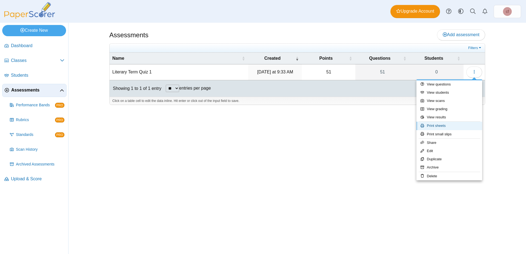
click at [438, 127] on link "Print sheets" at bounding box center [450, 126] width 66 height 8
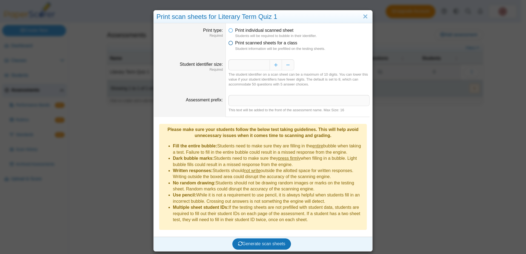
click at [229, 44] on icon at bounding box center [231, 42] width 4 height 4
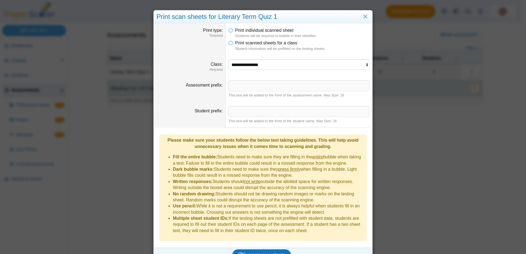
click at [241, 63] on select "**********" at bounding box center [299, 64] width 141 height 10
select select "**********"
click option "**********" at bounding box center [0, 0] width 0 height 0
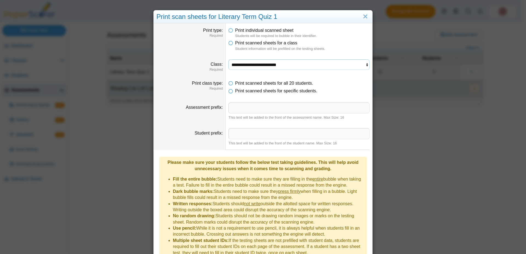
scroll to position [25, 0]
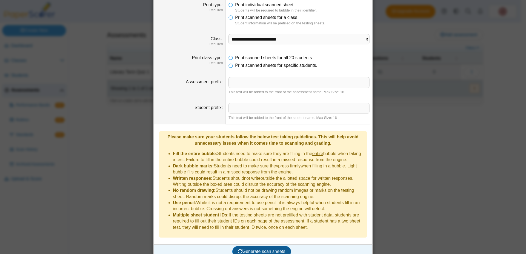
click at [243, 249] on span "Generate scan sheets" at bounding box center [261, 251] width 47 height 5
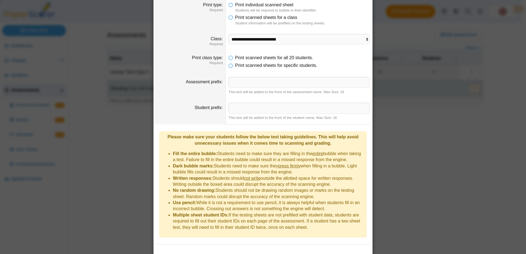
click at [249, 249] on div "Scan sheets generating…" at bounding box center [262, 258] width 213 height 18
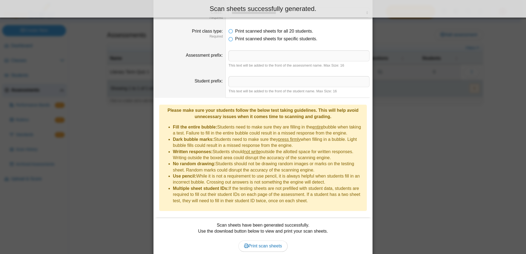
scroll to position [70, 0]
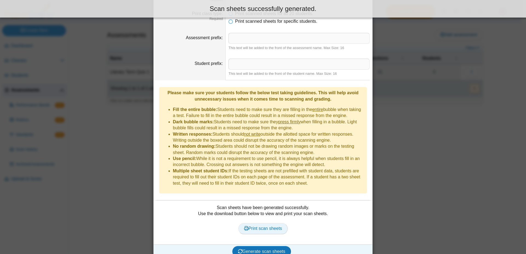
click at [259, 226] on span "Print scan sheets" at bounding box center [263, 228] width 38 height 5
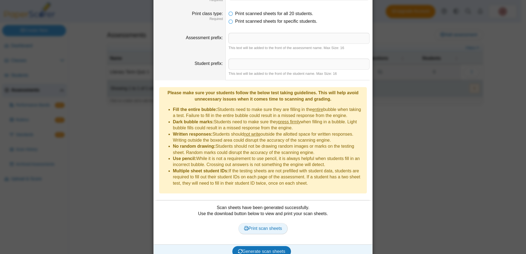
scroll to position [0, 0]
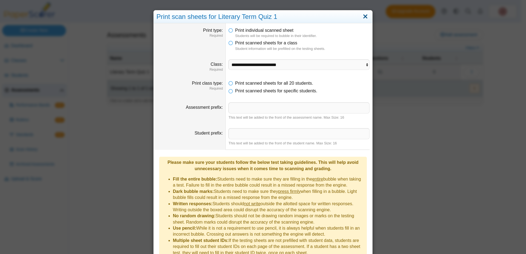
click at [363, 17] on link "Close" at bounding box center [365, 16] width 8 height 9
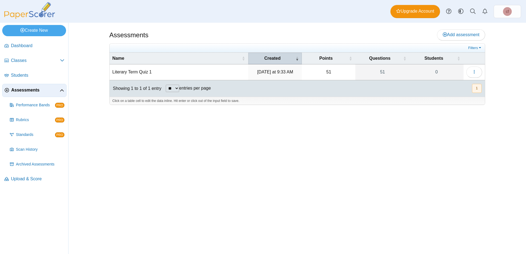
drag, startPoint x: 363, startPoint y: 17, endPoint x: 278, endPoint y: 59, distance: 95.5
click at [278, 59] on div "Dashboard Classes Archived classes Students" at bounding box center [263, 127] width 526 height 254
click at [27, 44] on span "Dashboard" at bounding box center [37, 46] width 53 height 6
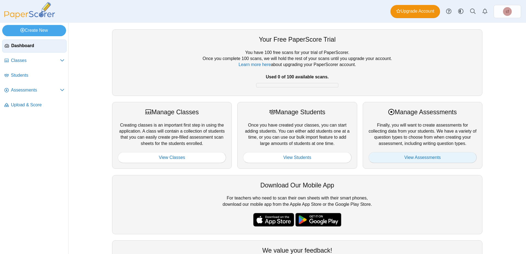
click at [401, 161] on link "View Assessments" at bounding box center [423, 157] width 108 height 11
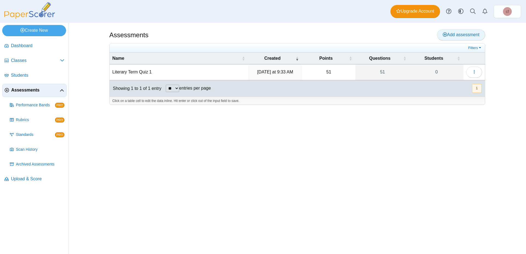
click at [449, 31] on link "Add assessment" at bounding box center [461, 34] width 48 height 11
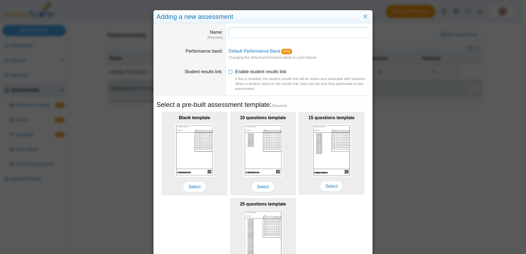
click at [273, 36] on input "Name" at bounding box center [299, 32] width 141 height 11
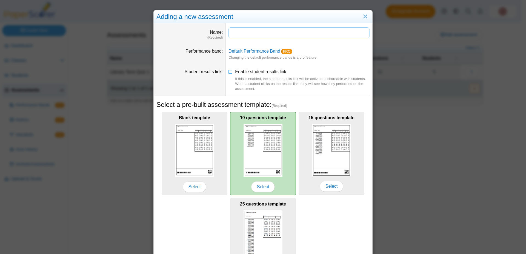
scroll to position [49, 0]
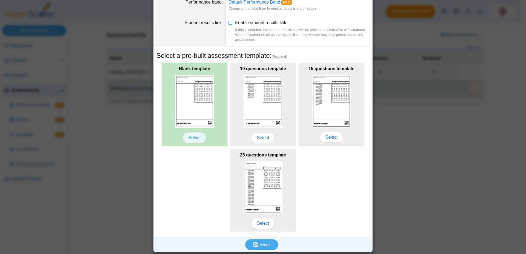
click at [190, 139] on span "Select" at bounding box center [195, 137] width 24 height 11
click at [195, 132] on span "Select" at bounding box center [195, 137] width 24 height 11
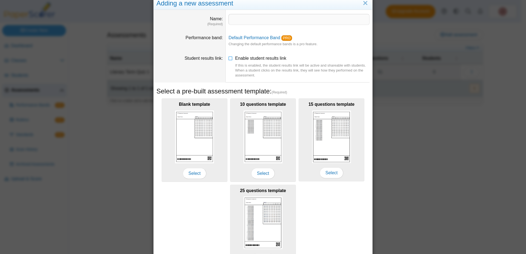
scroll to position [11, 0]
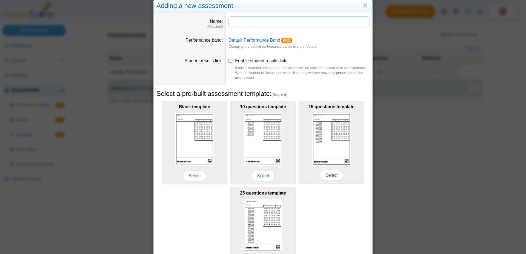
click at [240, 22] on input "Name" at bounding box center [299, 21] width 141 height 11
type input "**********"
click at [335, 55] on dd "Enable student results link If this is enabled, the student results link will b…" at bounding box center [299, 69] width 147 height 31
click at [194, 69] on dt "Student results link" at bounding box center [190, 69] width 72 height 31
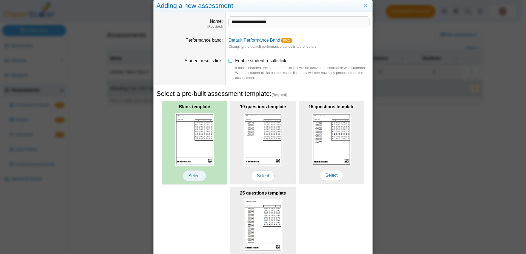
click at [193, 172] on span "Select" at bounding box center [195, 175] width 24 height 11
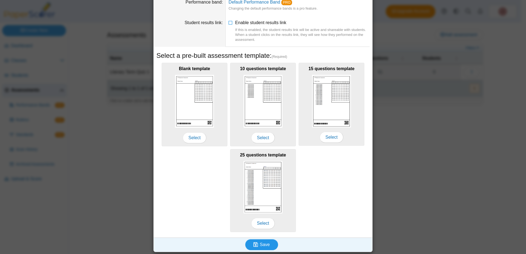
click at [264, 243] on span "Save" at bounding box center [265, 244] width 10 height 5
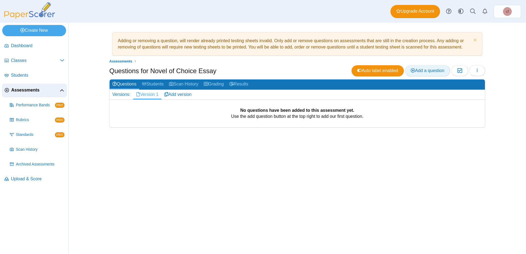
click at [425, 70] on span "Add a question" at bounding box center [428, 70] width 34 height 5
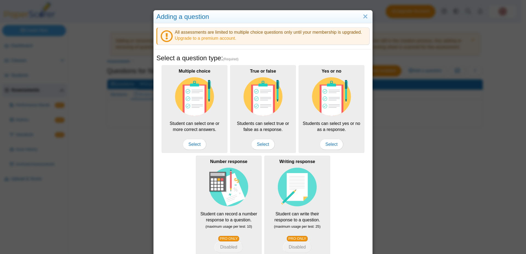
scroll to position [55, 0]
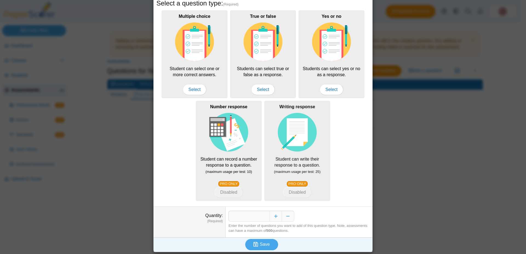
click at [294, 135] on img at bounding box center [297, 132] width 39 height 39
click at [294, 187] on button "Disabled" at bounding box center [297, 192] width 28 height 11
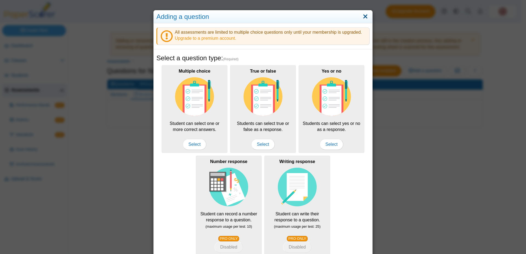
click at [365, 14] on link "Close" at bounding box center [365, 16] width 8 height 9
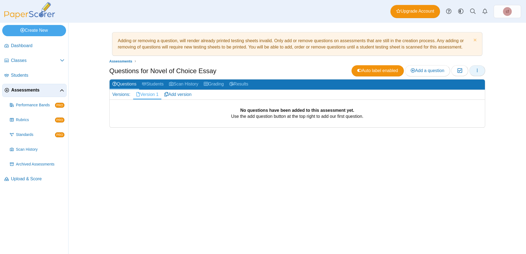
click at [479, 68] on icon "button" at bounding box center [477, 70] width 4 height 5
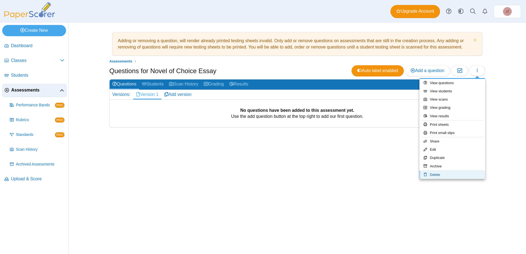
click at [442, 175] on link "Delete" at bounding box center [453, 175] width 66 height 8
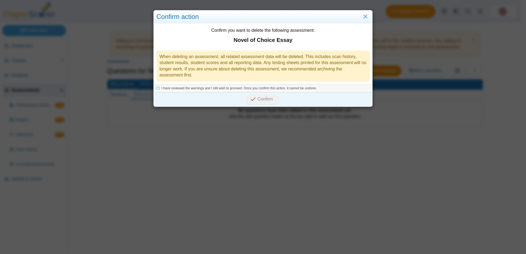
click at [256, 42] on strong "Novel of Choice Essay" at bounding box center [262, 40] width 213 height 8
click at [255, 61] on div "When deleting an assessment, all related assessment data will be deleted. This …" at bounding box center [262, 66] width 213 height 31
click at [156, 87] on icon at bounding box center [157, 87] width 3 height 3
click at [258, 100] on span "Confirm" at bounding box center [265, 99] width 15 height 5
